Goal: Use online tool/utility: Utilize a website feature to perform a specific function

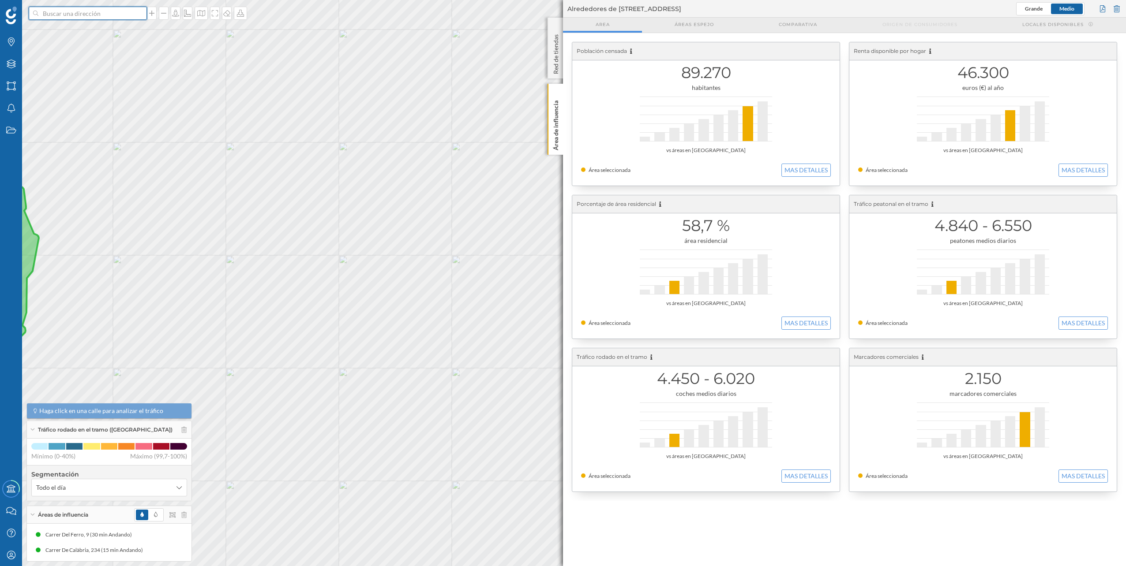
click at [124, 11] on input at bounding box center [87, 13] width 99 height 13
paste input "[STREET_ADDRESS][PERSON_NAME]"
type input "[STREET_ADDRESS][PERSON_NAME]"
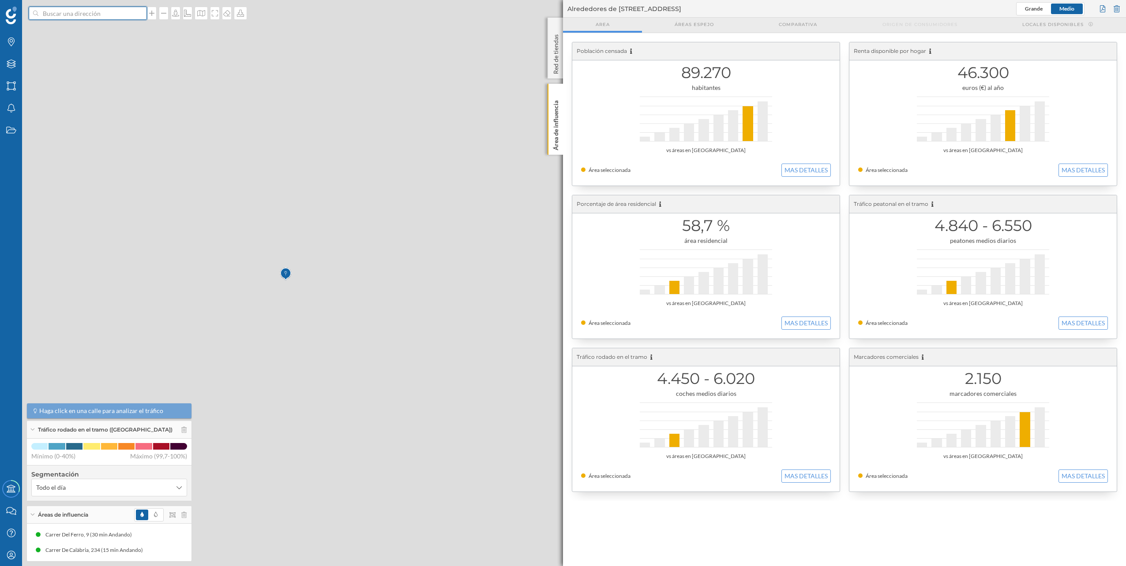
scroll to position [0, 0]
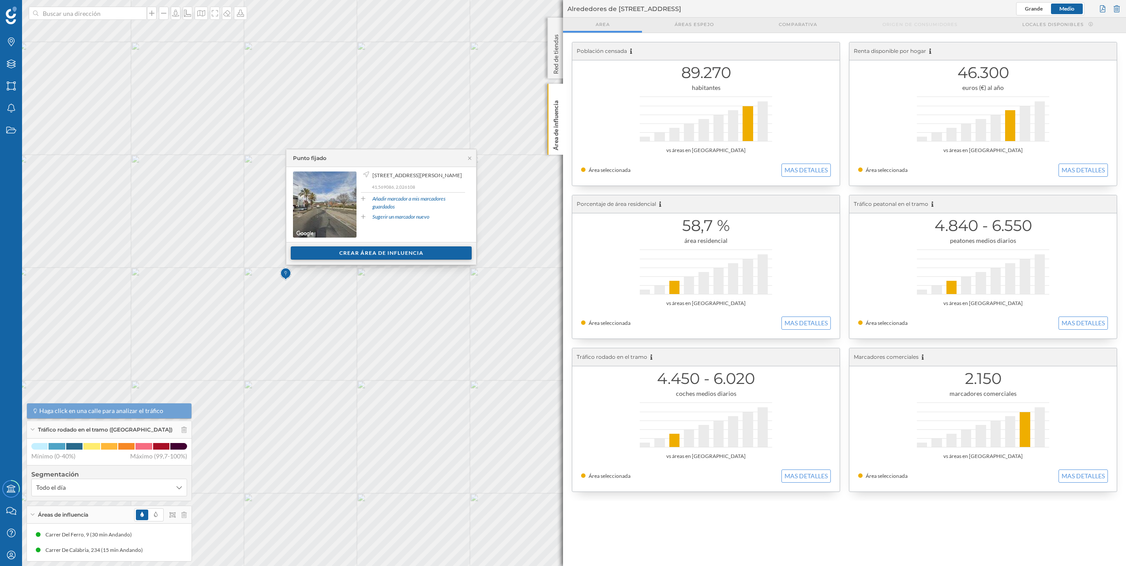
click at [379, 258] on div "Crear área de influencia" at bounding box center [381, 253] width 181 height 13
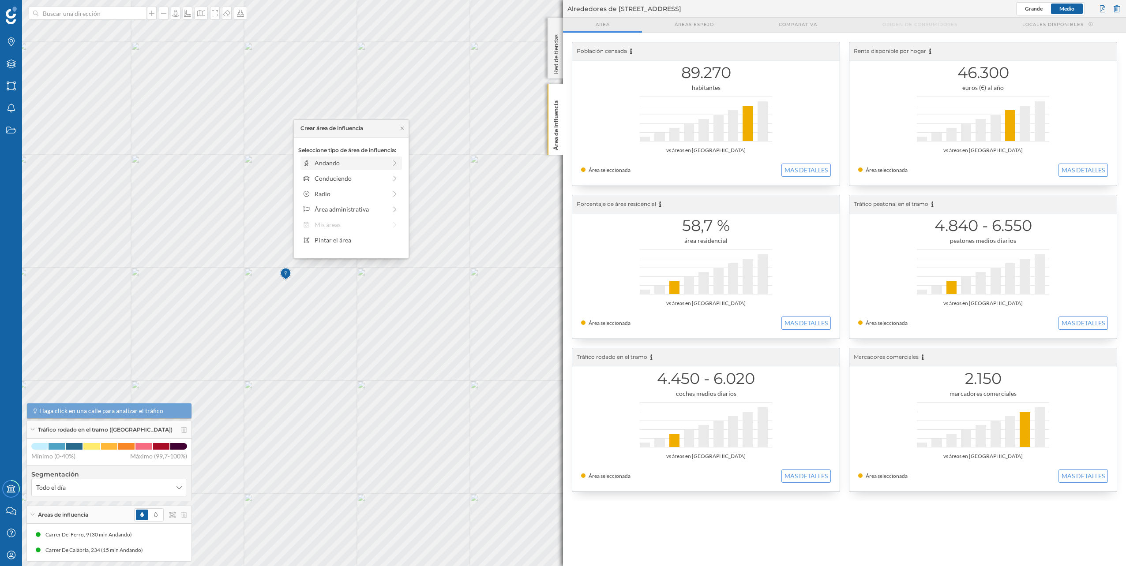
click at [350, 168] on div "Andando" at bounding box center [351, 162] width 72 height 9
click at [381, 175] on div "0 min. 3 min. 4 min. 5 min. 6 min. 7 min. 8 min. 9 min. 10 min. 11 min. 12 min.…" at bounding box center [352, 175] width 98 height 2
click at [354, 173] on div "0 min. 3 min. 4 min. 5 min. 6 min. 7 min. 8 min. 9 min. 10 min. 11 min. 12 min.…" at bounding box center [352, 175] width 98 height 11
click at [363, 175] on div "0 min. 3 min. 4 min. 5 min. 6 min. 7 min. 8 min. 9 min. 10 min. 11 min. 12 min.…" at bounding box center [352, 175] width 98 height 2
click at [372, 175] on div "0 min. 3 min. 4 min. 5 min. 6 min. 7 min. 8 min. 9 min. 10 min. 11 min. 12 min.…" at bounding box center [352, 175] width 98 height 2
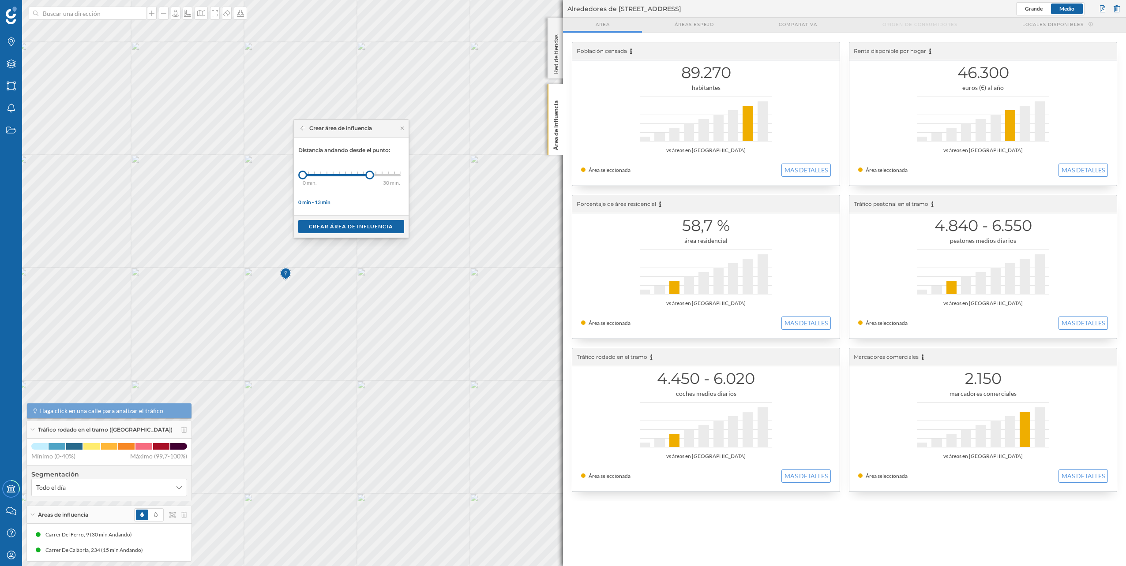
click at [383, 177] on div "0 min. 3 min. 4 min. 5 min. 6 min. 7 min. 8 min. 9 min. 10 min. 11 min. 12 min.…" at bounding box center [352, 175] width 98 height 11
click at [391, 174] on div "0 min. 3 min. 4 min. 5 min. 6 min. 7 min. 8 min. 9 min. 10 min. 11 min. 12 min.…" at bounding box center [352, 175] width 98 height 2
click at [395, 174] on div "0 min. 3 min. 4 min. 5 min. 6 min. 7 min. 8 min. 9 min. 10 min. 11 min. 12 min.…" at bounding box center [352, 175] width 98 height 2
click at [385, 176] on div at bounding box center [349, 175] width 92 height 2
click at [381, 174] on div at bounding box center [346, 175] width 86 height 2
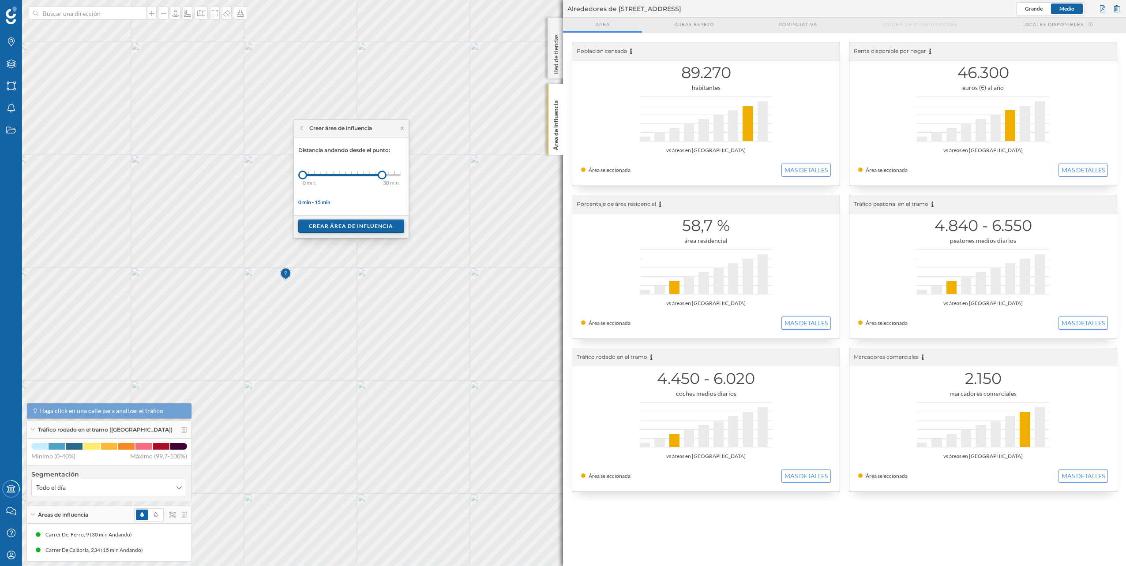
click at [378, 229] on div "Crear área de influencia" at bounding box center [351, 226] width 106 height 13
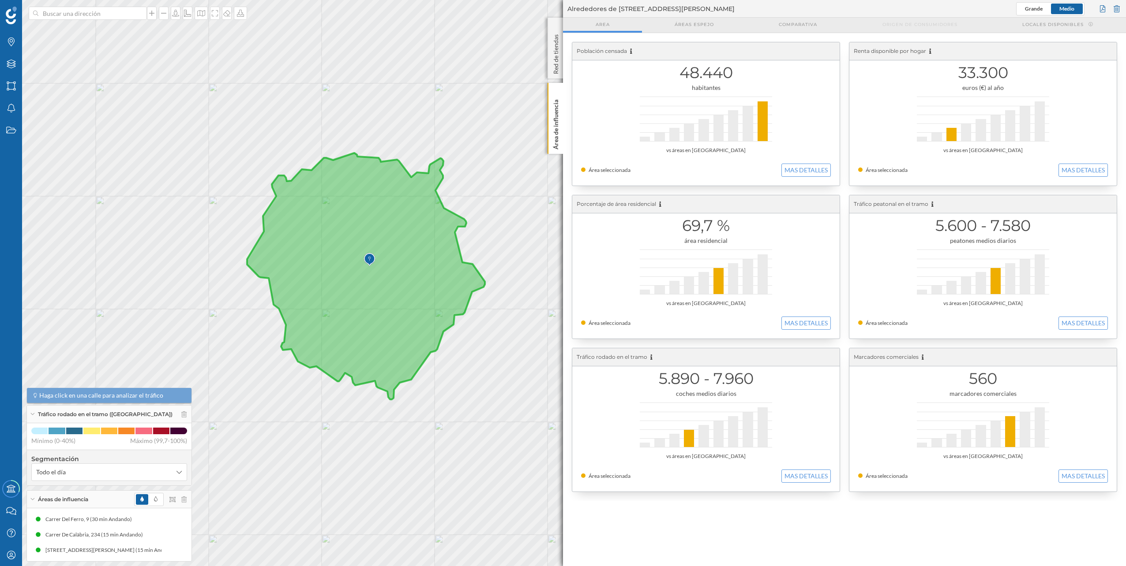
drag, startPoint x: 397, startPoint y: 252, endPoint x: 380, endPoint y: 262, distance: 19.4
click at [380, 262] on icon at bounding box center [366, 276] width 238 height 247
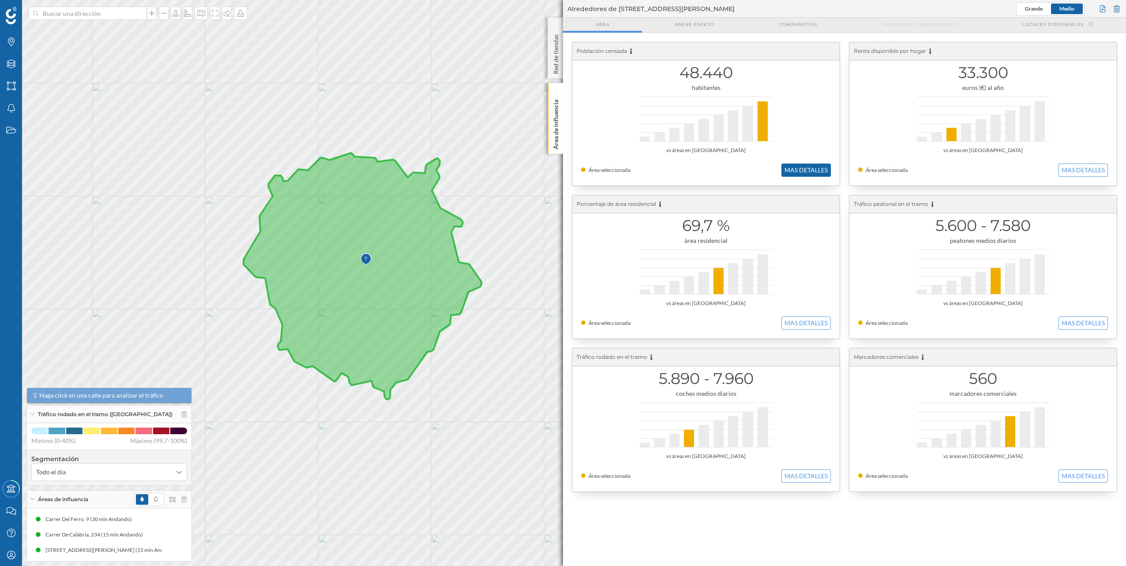
click at [799, 175] on button "MAS DETALLES" at bounding box center [805, 170] width 49 height 13
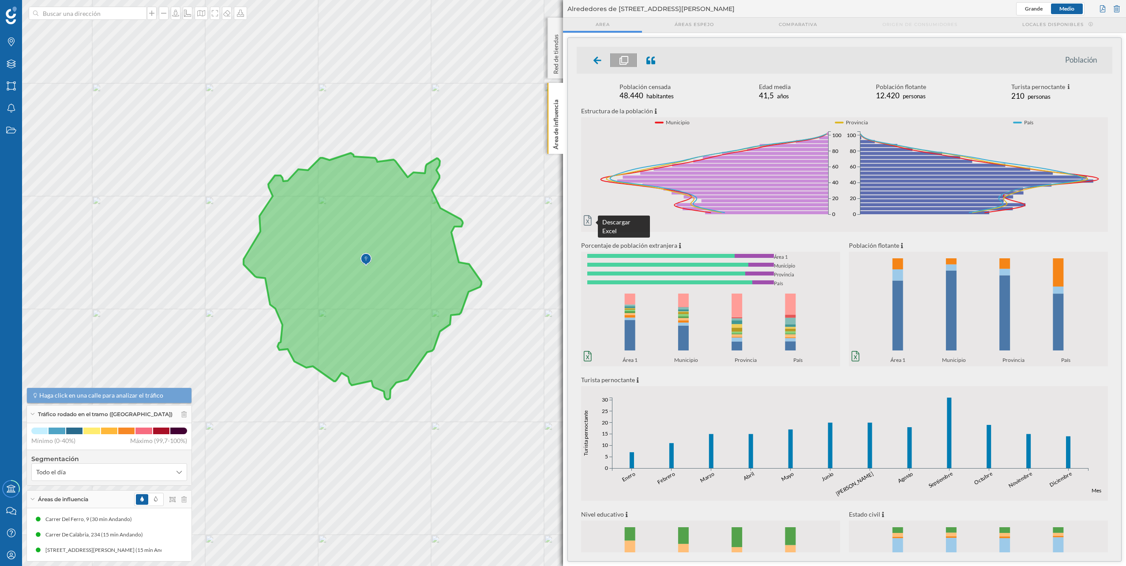
click at [589, 221] on icon at bounding box center [588, 220] width 8 height 11
